Goal: Use online tool/utility: Utilize a website feature to perform a specific function

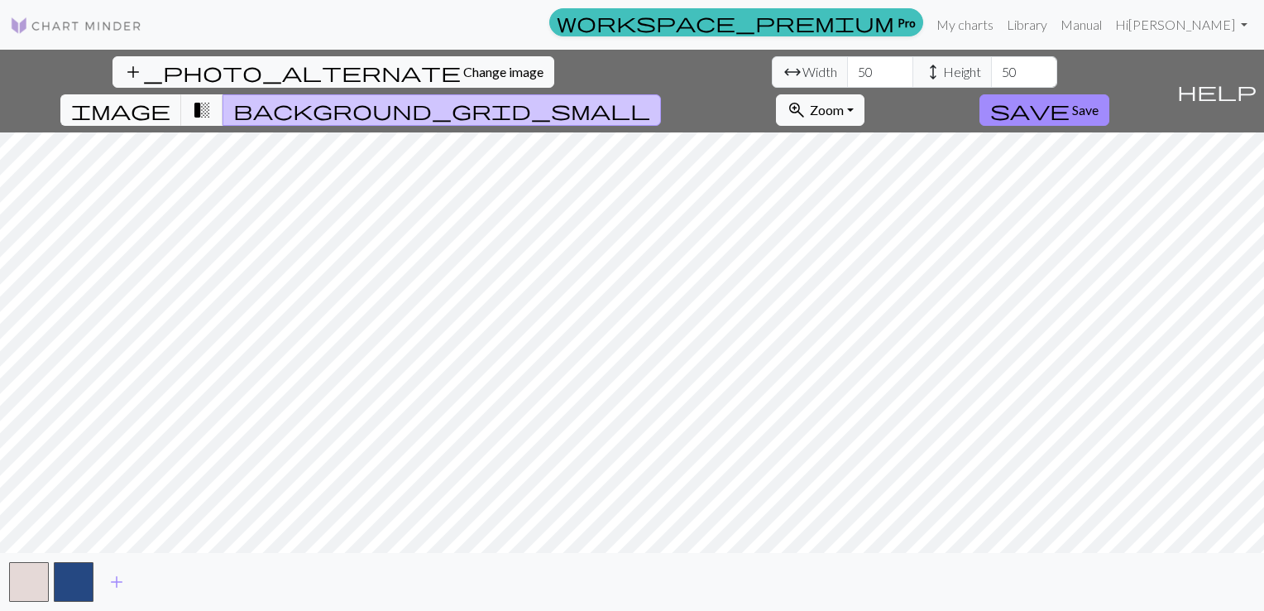
click at [772, 66] on span "arrow_range Width" at bounding box center [810, 71] width 76 height 31
click at [783, 76] on span "arrow_range" at bounding box center [793, 71] width 20 height 23
click at [170, 98] on span "image" at bounding box center [120, 109] width 99 height 23
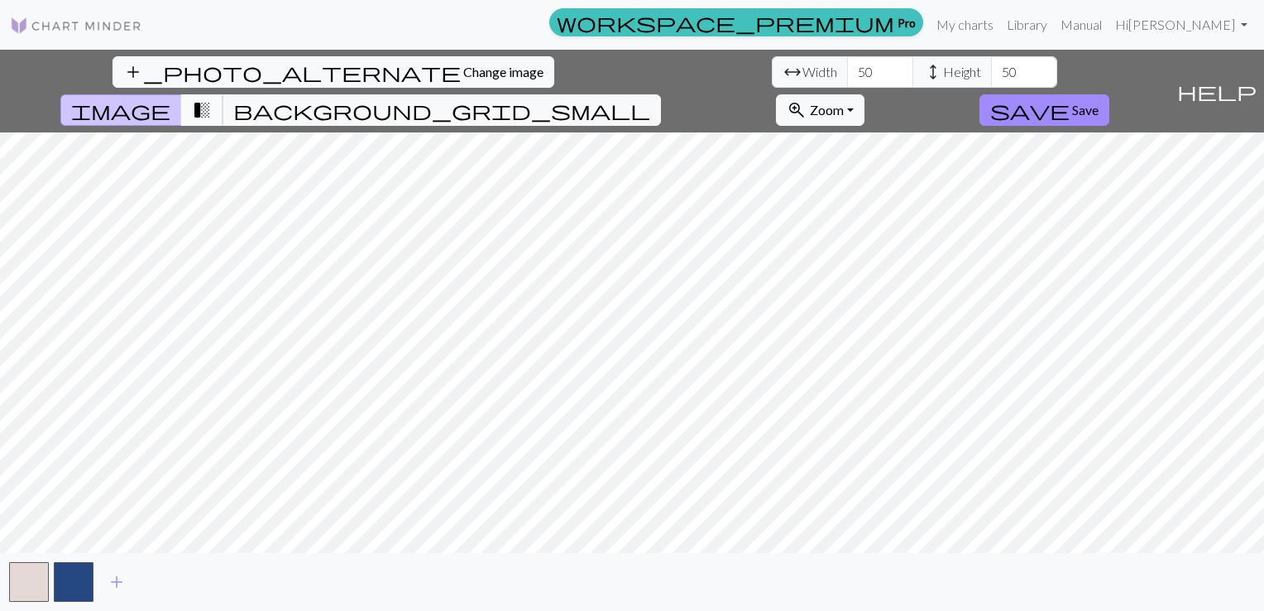
click at [212, 98] on span "transition_fade" at bounding box center [202, 109] width 20 height 23
click at [650, 98] on span "background_grid_small" at bounding box center [441, 109] width 417 height 23
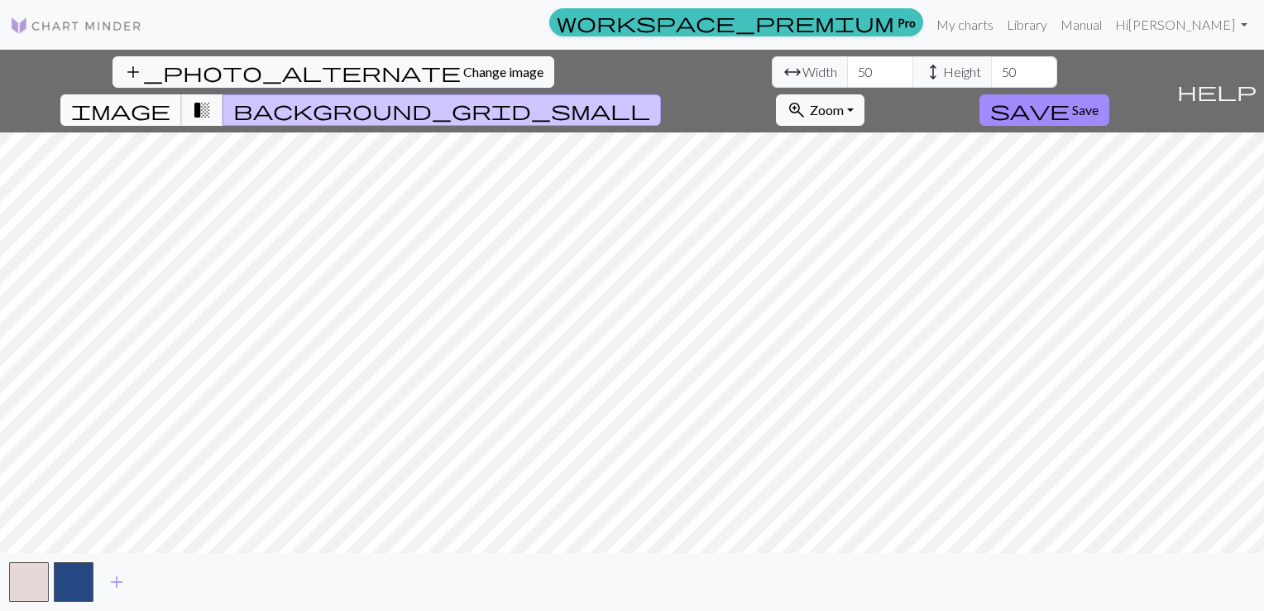
click at [170, 98] on span "image" at bounding box center [120, 109] width 99 height 23
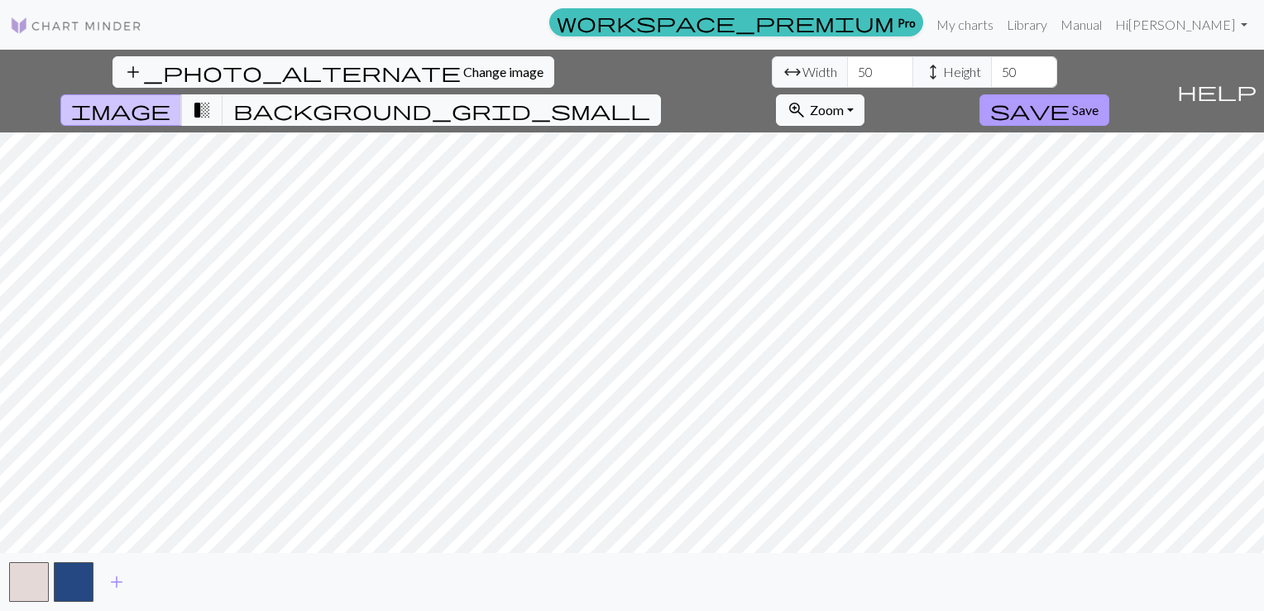
click at [1070, 98] on span "save" at bounding box center [1029, 109] width 79 height 23
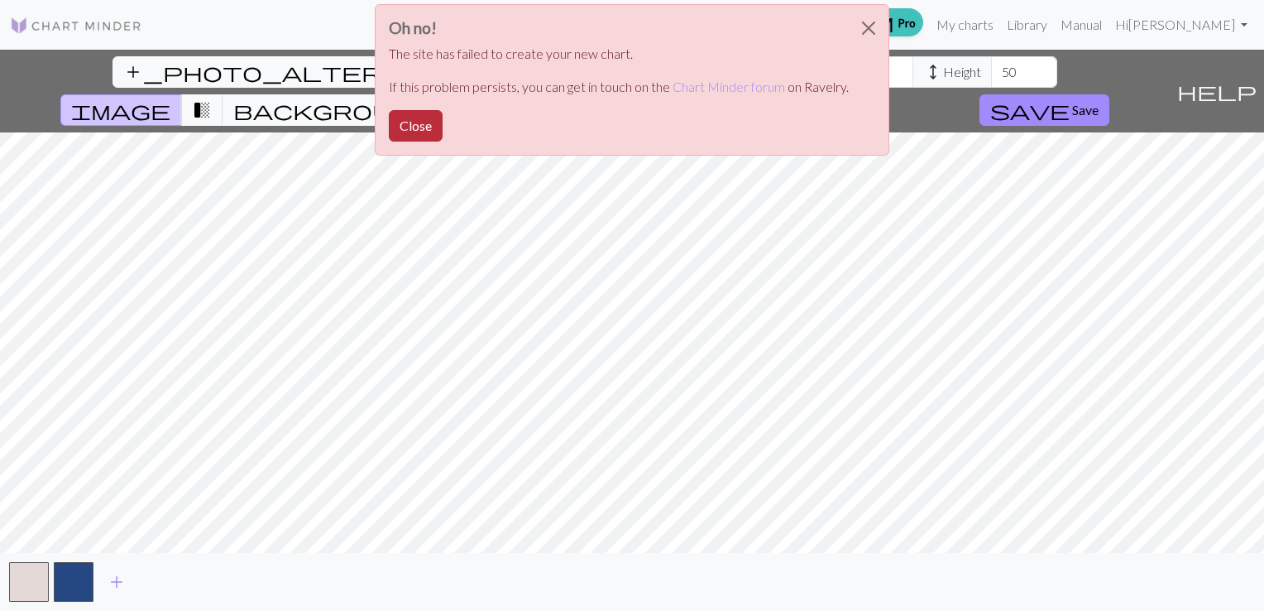
click at [409, 117] on button "Close" at bounding box center [416, 125] width 54 height 31
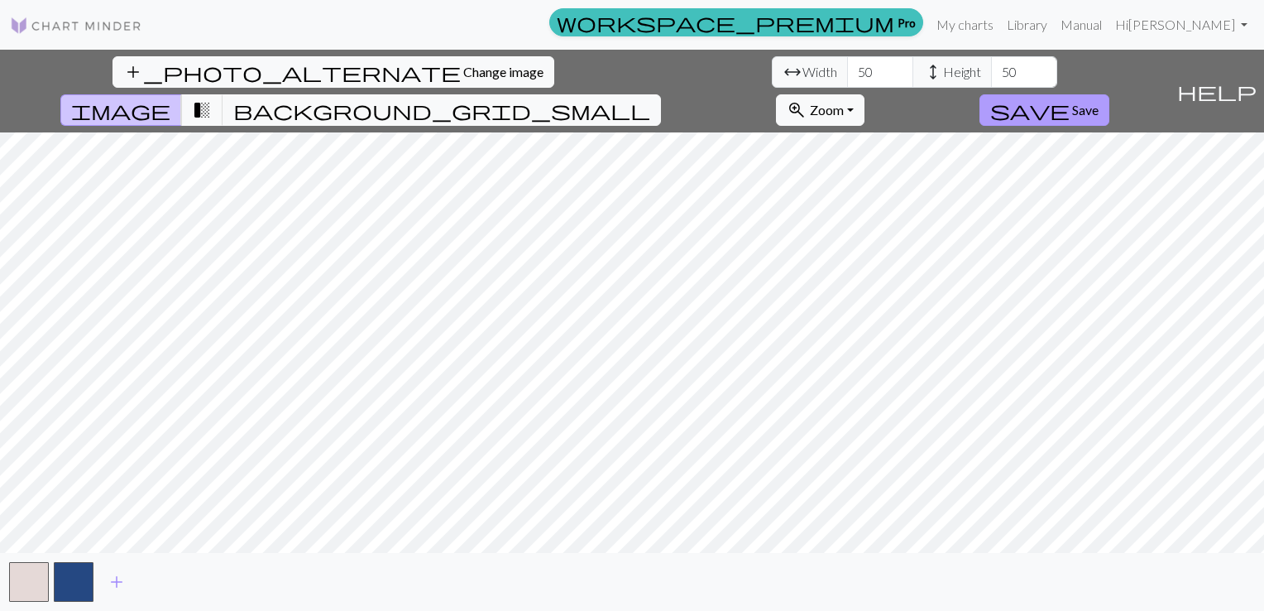
click at [1070, 98] on span "save" at bounding box center [1029, 109] width 79 height 23
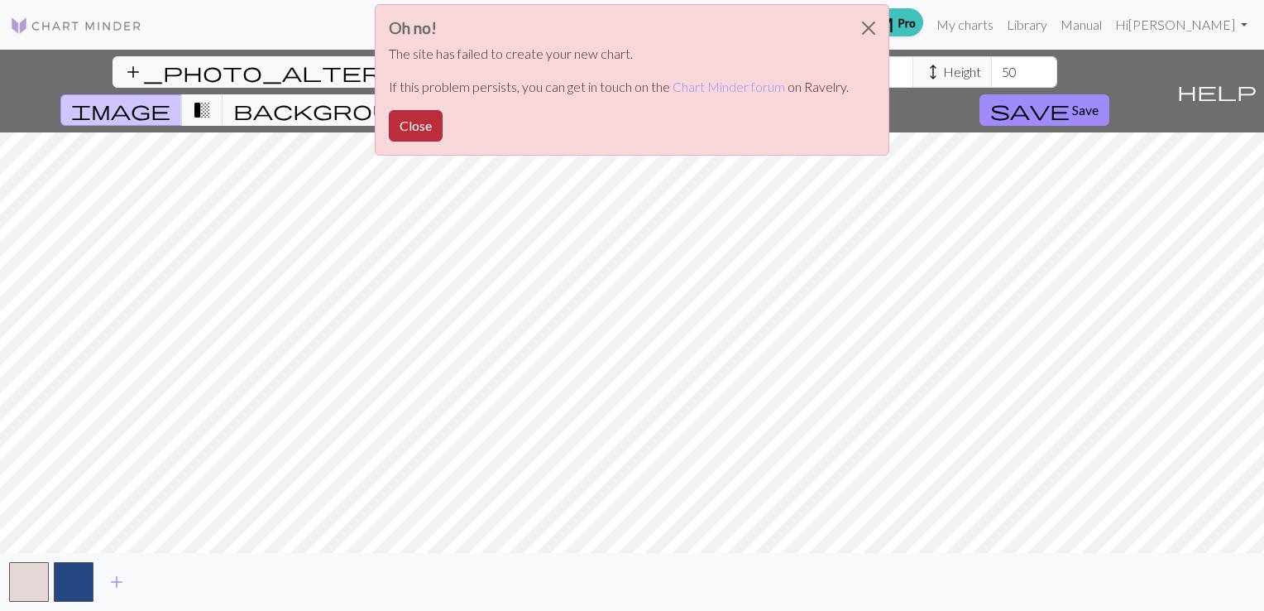
click at [414, 122] on button "Close" at bounding box center [416, 125] width 54 height 31
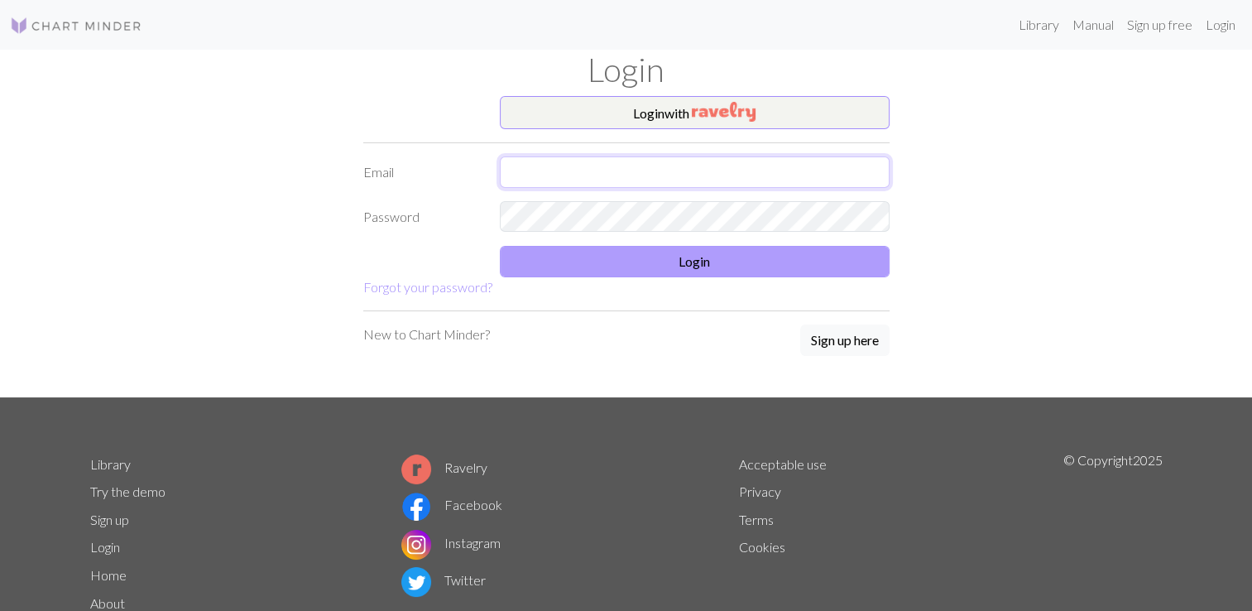
type input "[EMAIL_ADDRESS][DOMAIN_NAME]"
click at [706, 260] on button "Login" at bounding box center [695, 261] width 390 height 31
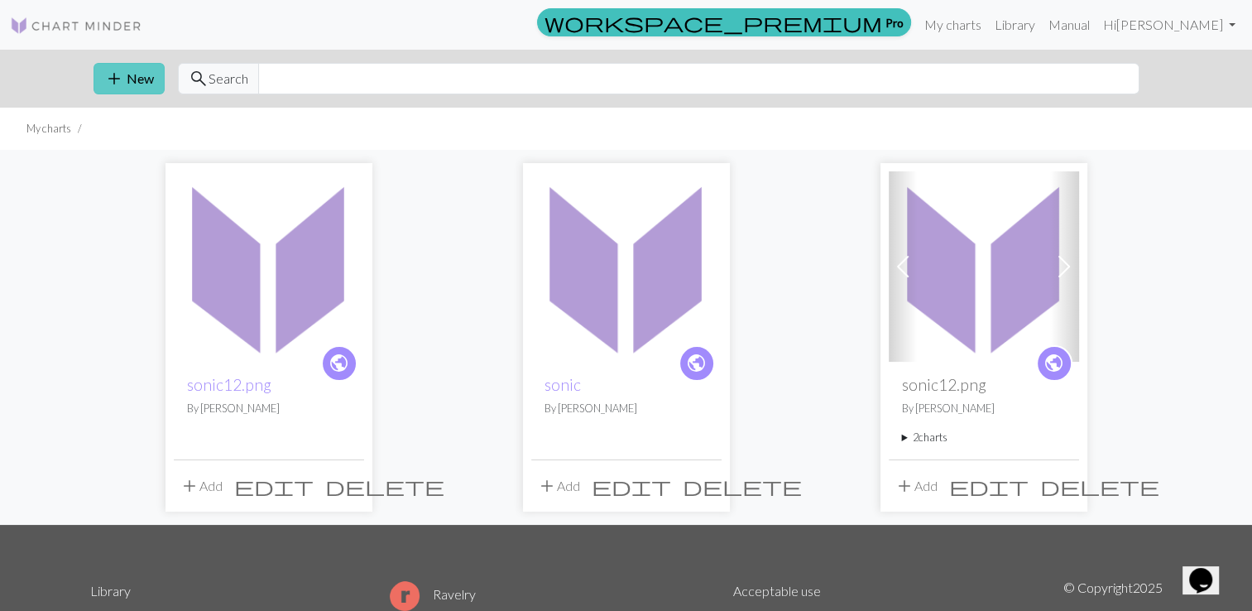
click at [127, 79] on button "add New" at bounding box center [128, 78] width 71 height 31
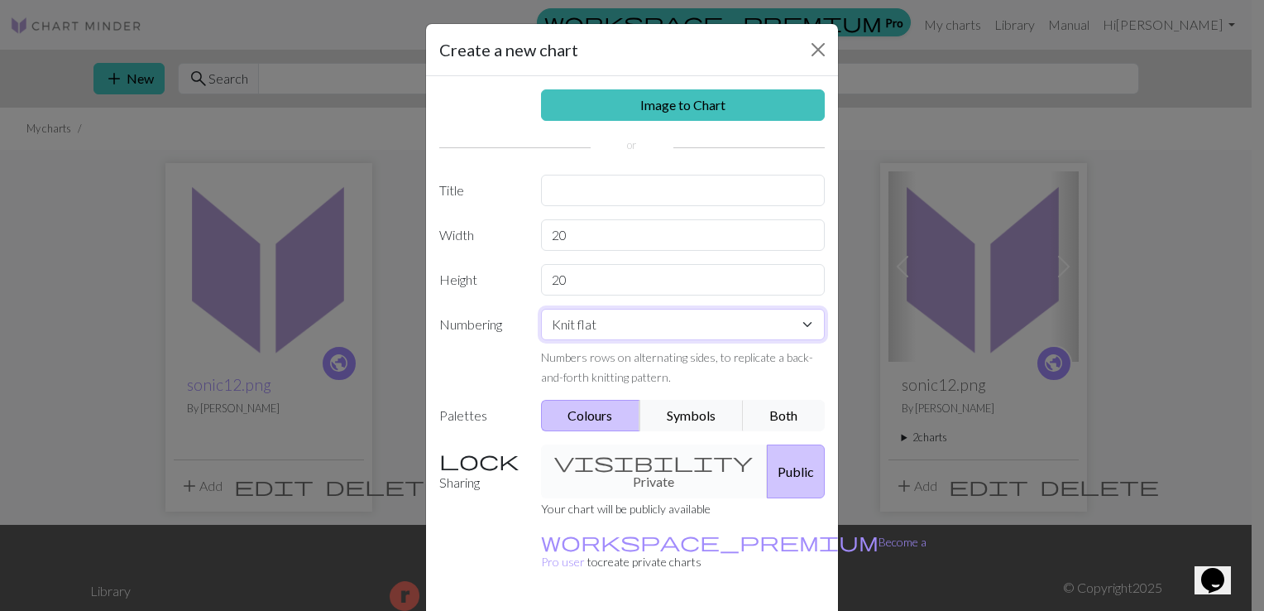
click at [794, 323] on select "Knit flat Knit in the round Lace knitting Cross stitch" at bounding box center [683, 324] width 285 height 31
click at [807, 48] on button "Close" at bounding box center [818, 49] width 26 height 26
